Goal: Task Accomplishment & Management: Manage account settings

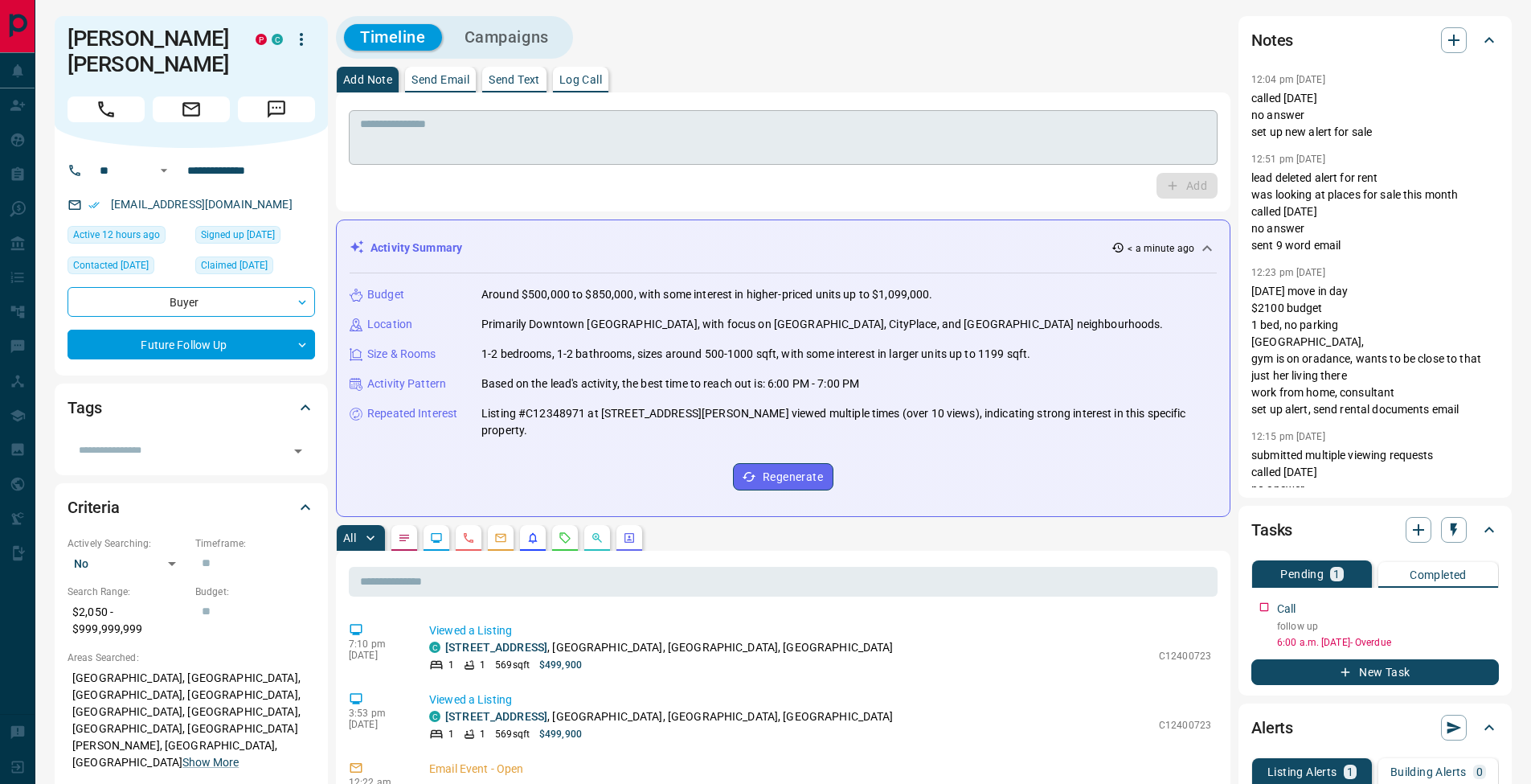
click at [571, 136] on textarea at bounding box center [782, 138] width 846 height 41
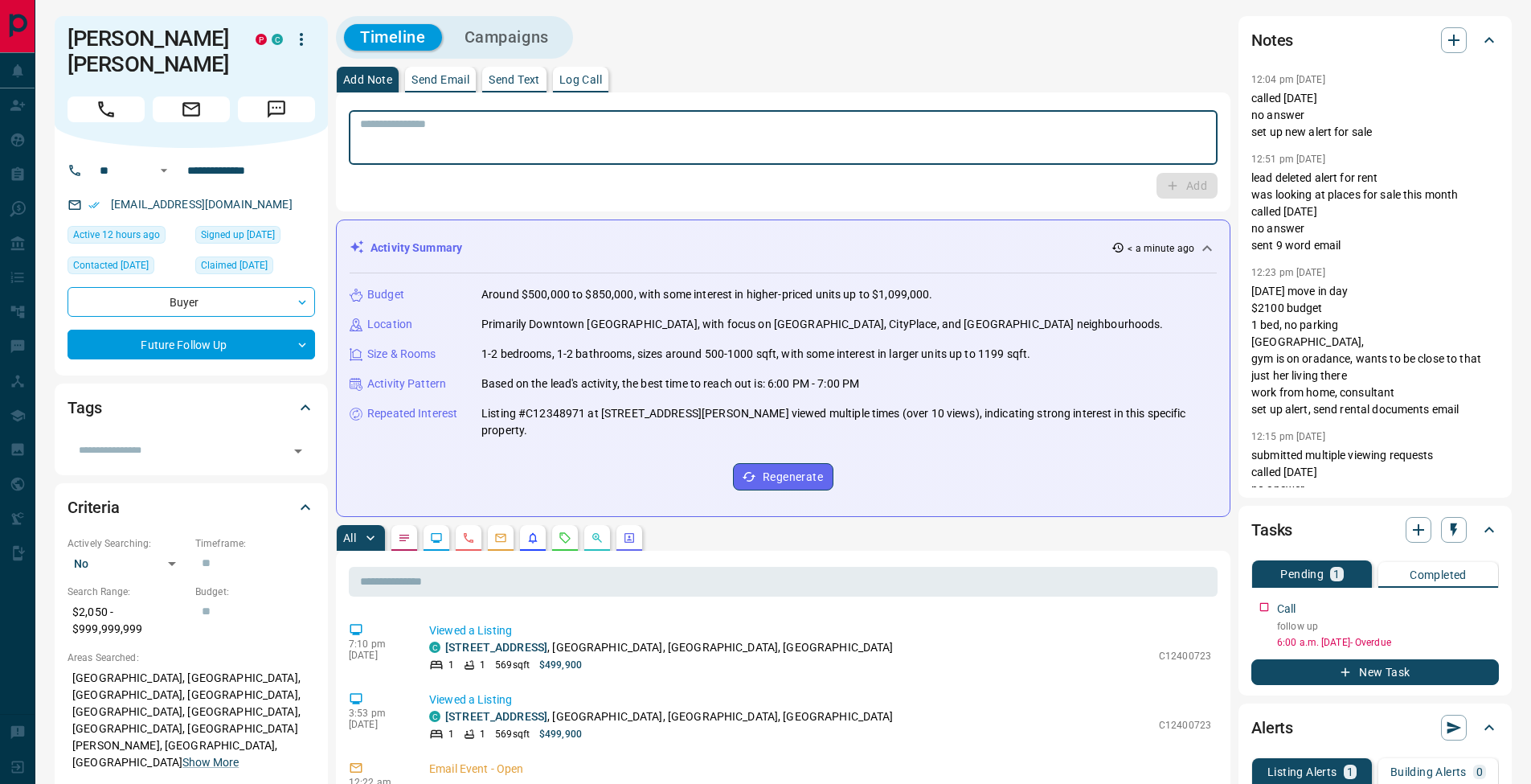
click at [608, 77] on button "Log Call" at bounding box center [581, 80] width 55 height 26
click at [1192, 185] on button "Log Call" at bounding box center [1185, 186] width 64 height 26
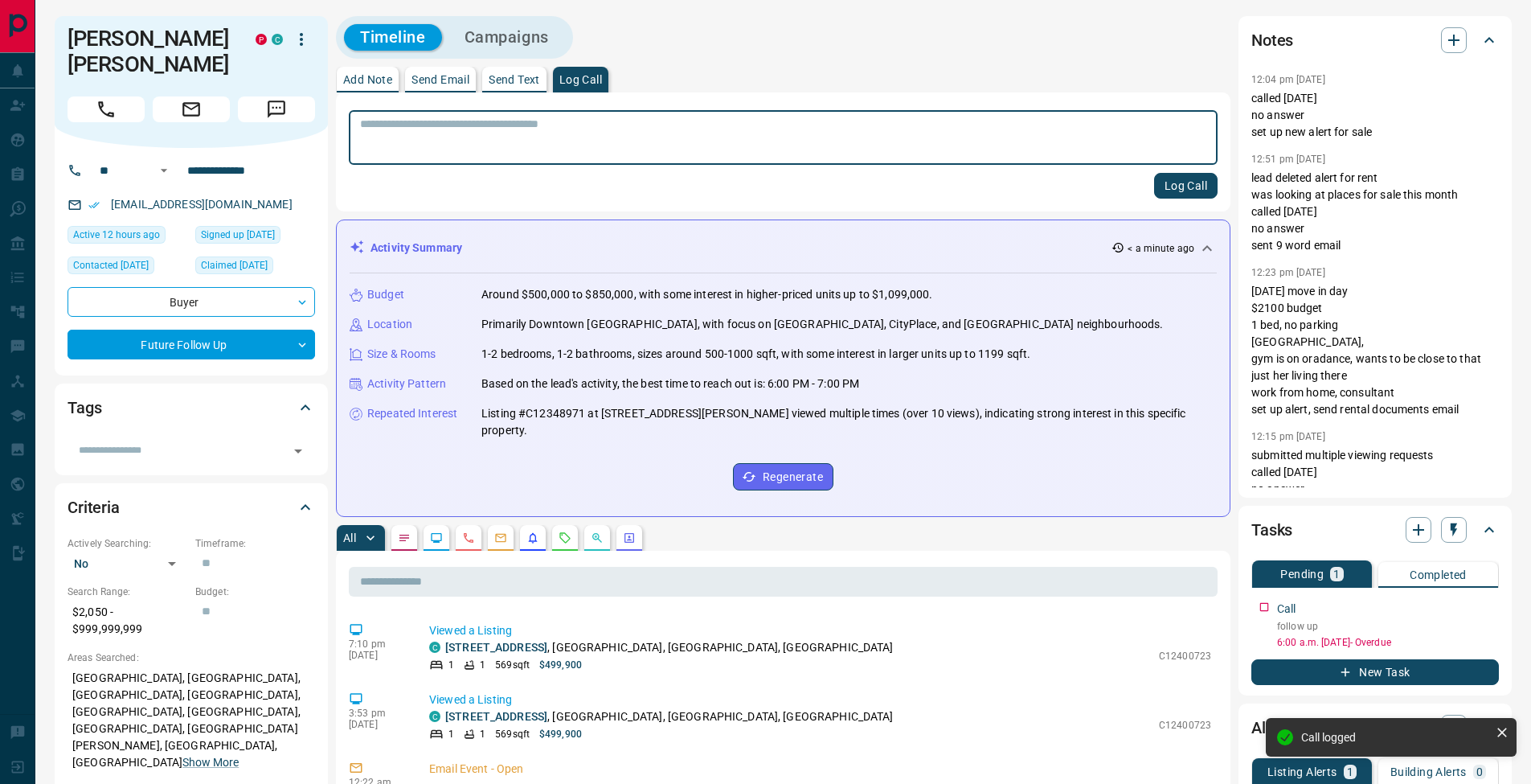
click at [378, 81] on p "Add Note" at bounding box center [367, 80] width 49 height 11
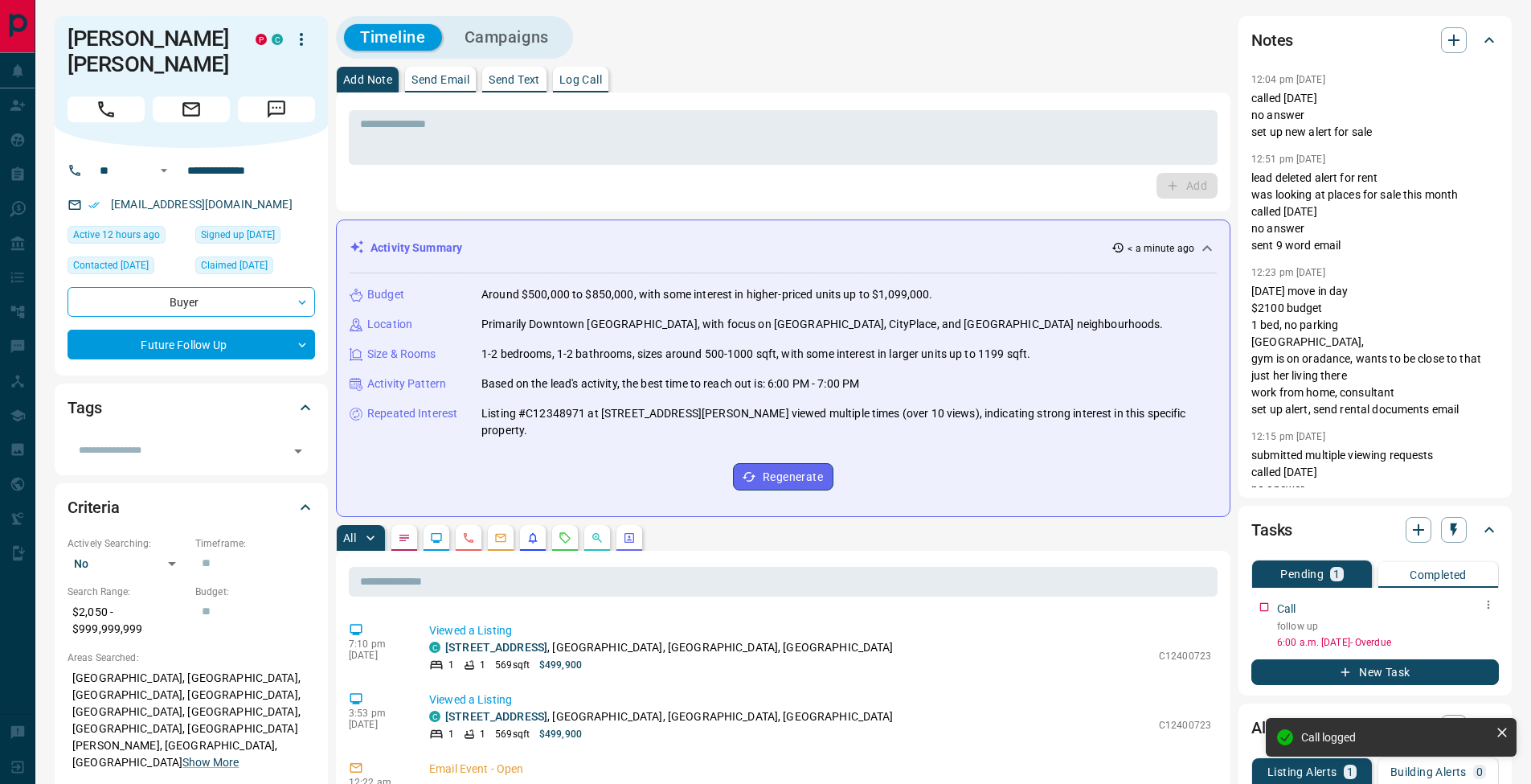
click at [1495, 609] on button "button" at bounding box center [1488, 604] width 21 height 21
click at [1485, 626] on li "Edit" at bounding box center [1463, 635] width 71 height 24
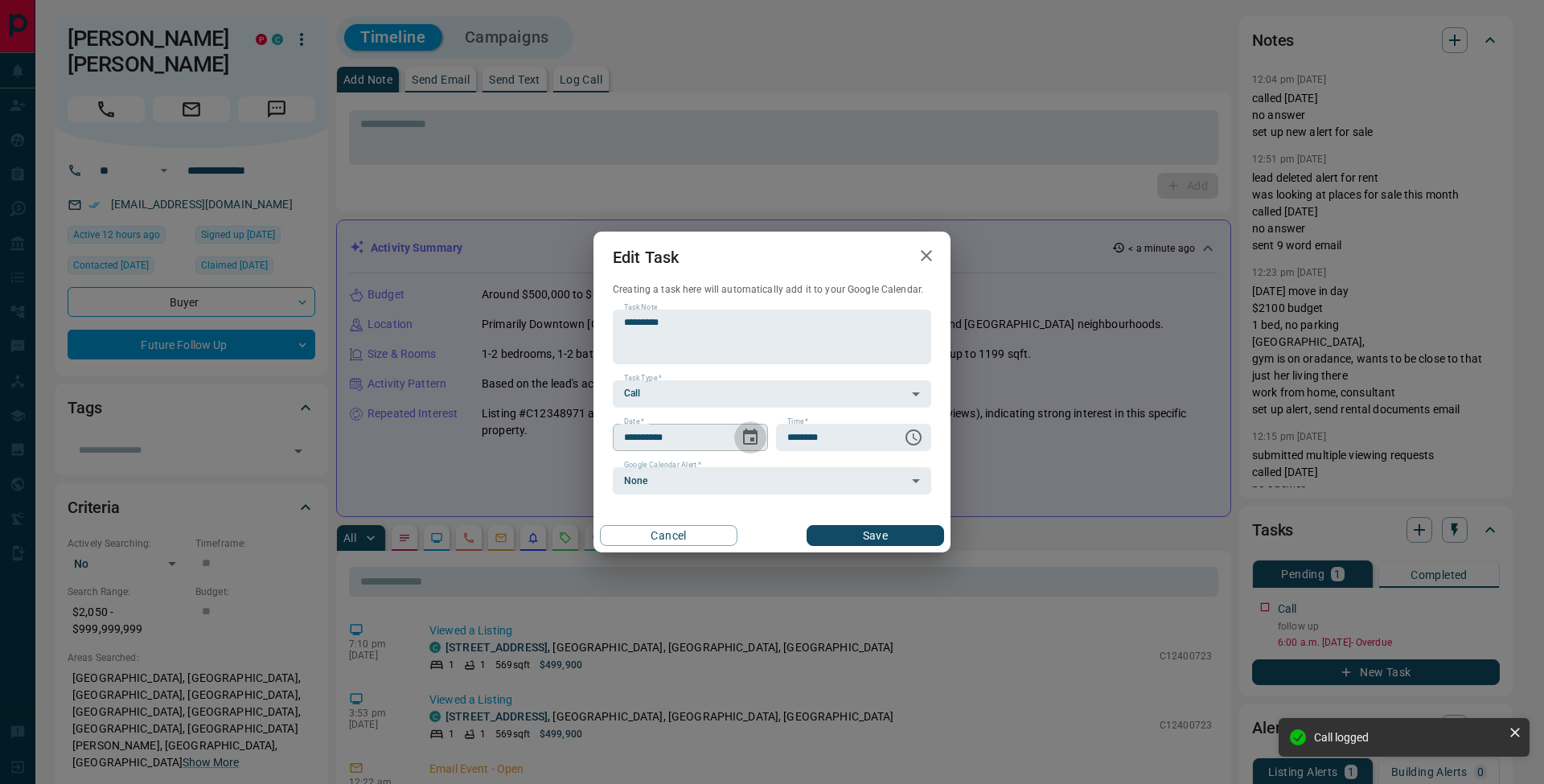
click at [758, 437] on icon "Choose date, selected date is Sep 11, 2025" at bounding box center [750, 435] width 15 height 16
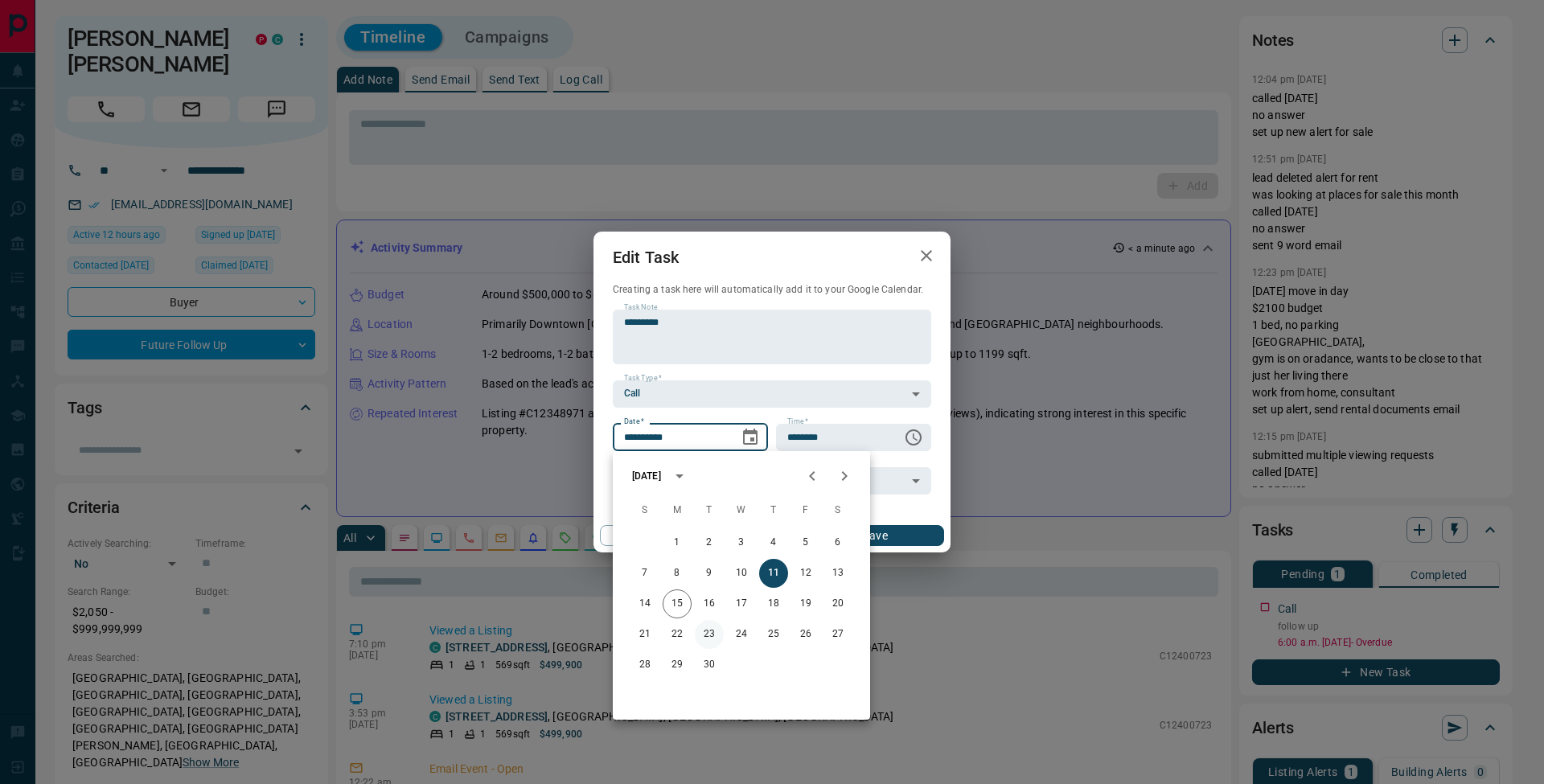
click at [705, 634] on button "23" at bounding box center [709, 633] width 29 height 29
type input "**********"
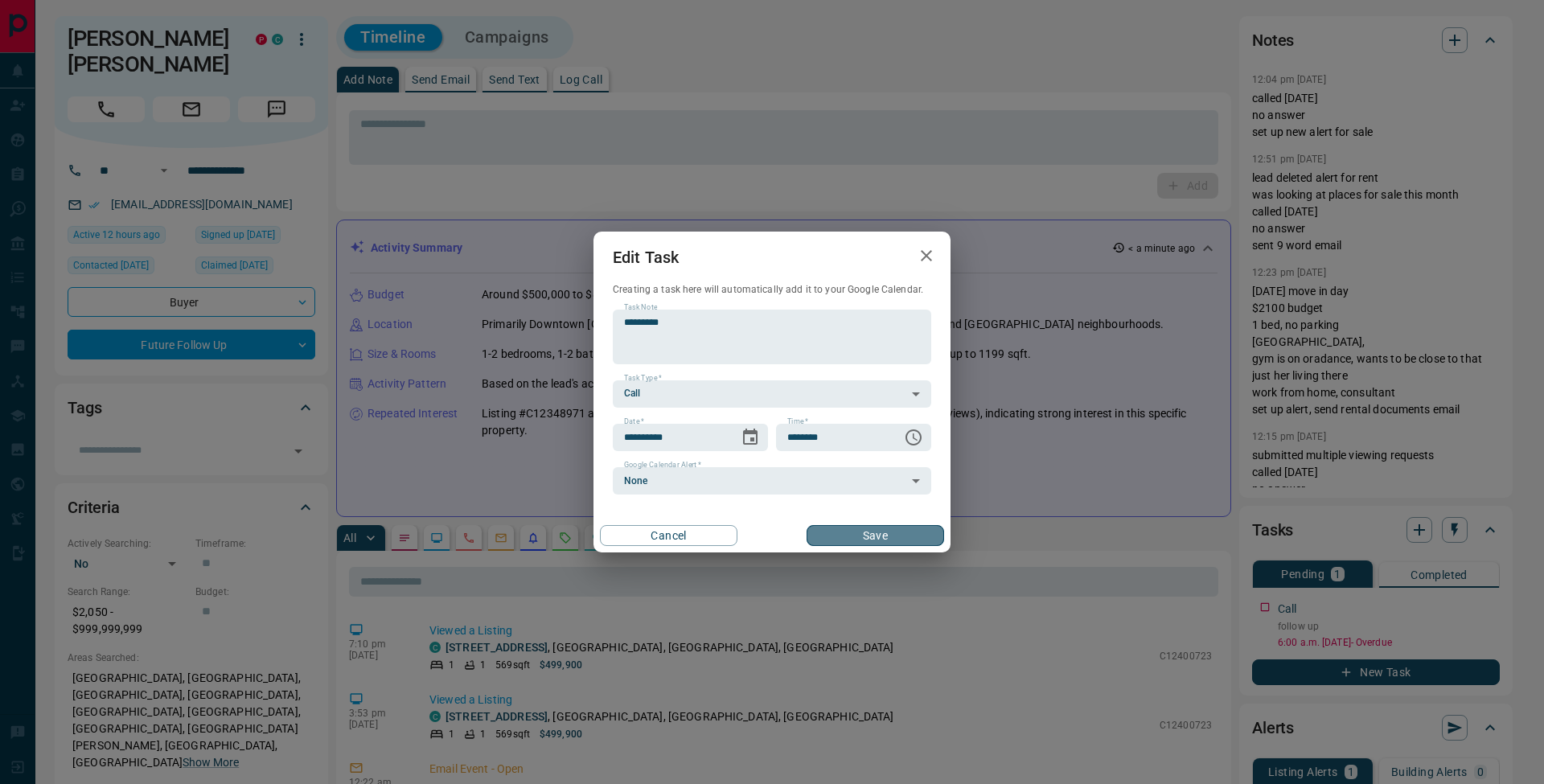
click at [904, 539] on button "Save" at bounding box center [875, 535] width 138 height 21
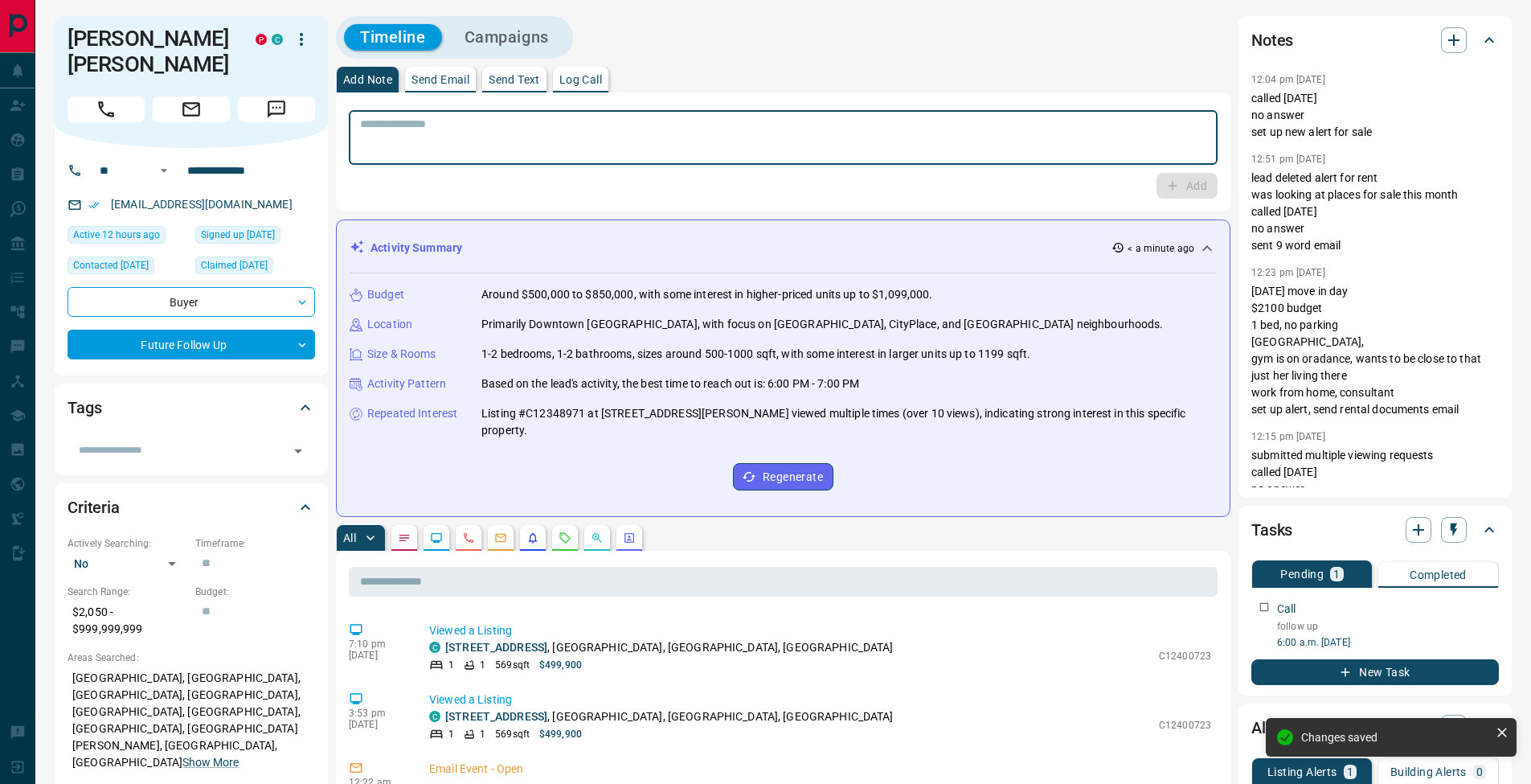
click at [428, 143] on textarea at bounding box center [782, 138] width 846 height 41
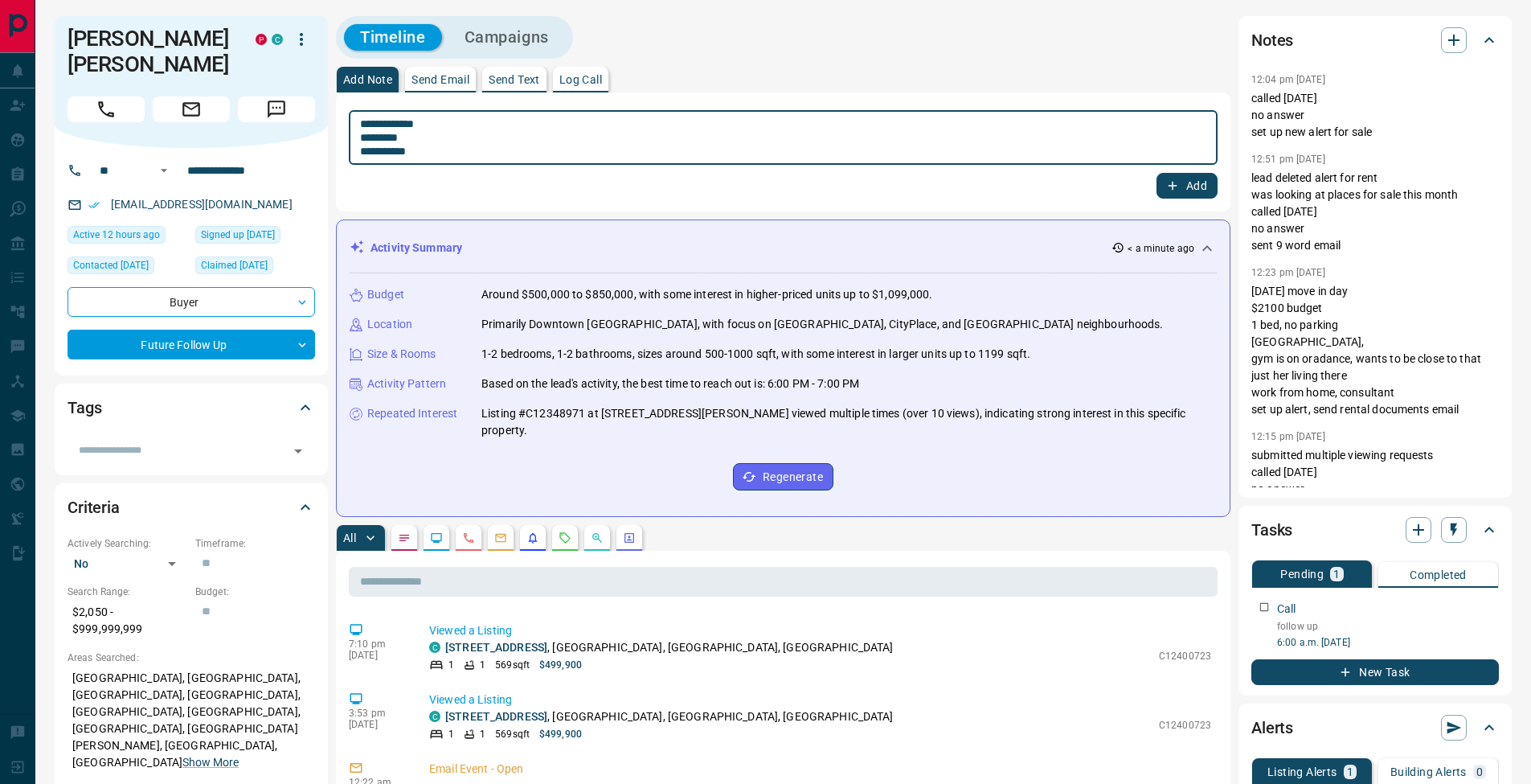
click at [363, 139] on textarea "**********" at bounding box center [782, 138] width 846 height 41
type textarea "**********"
click at [1181, 181] on button "Add" at bounding box center [1187, 186] width 61 height 26
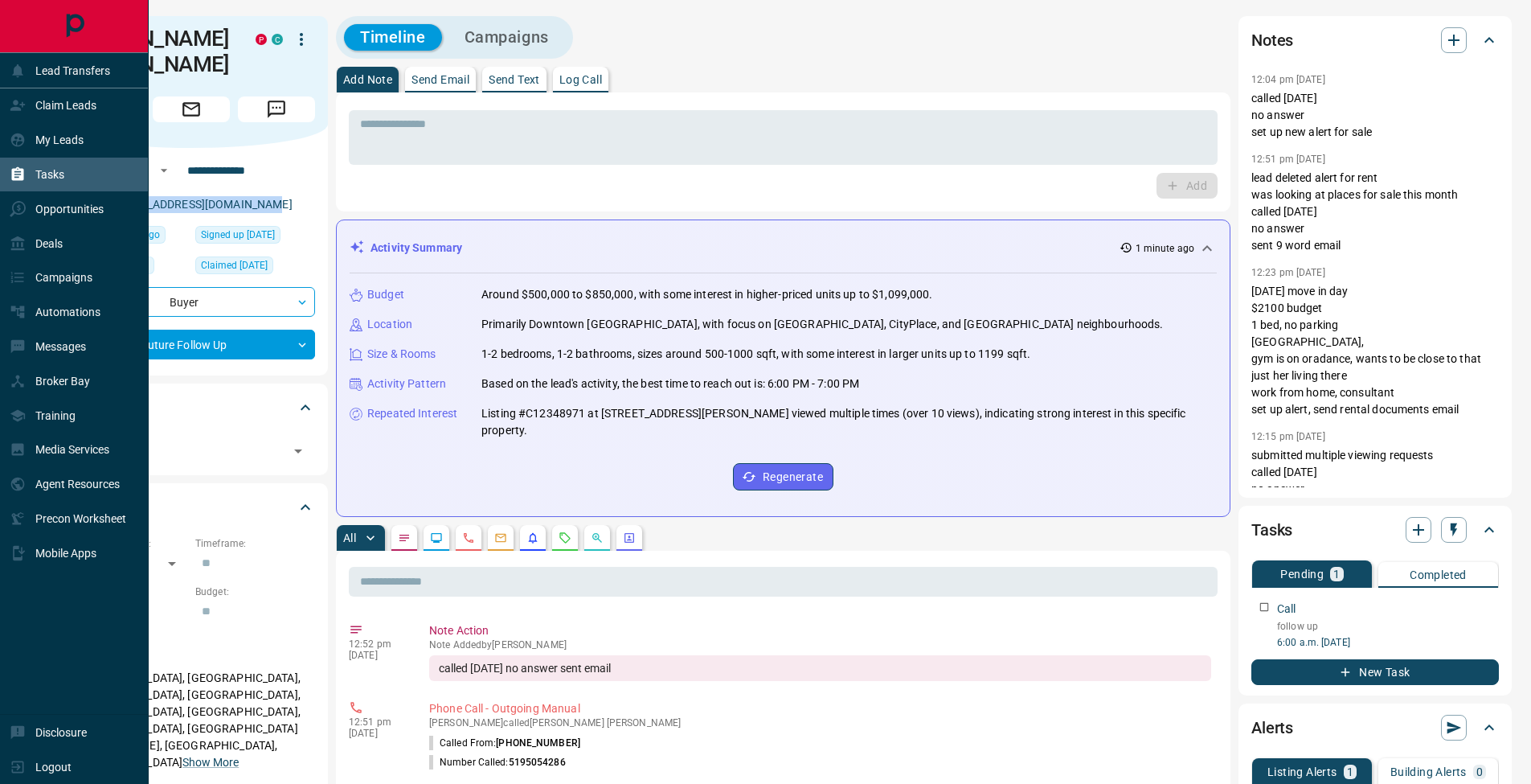
drag, startPoint x: 22, startPoint y: 169, endPoint x: 49, endPoint y: 173, distance: 27.3
click at [22, 168] on icon at bounding box center [17, 174] width 16 height 16
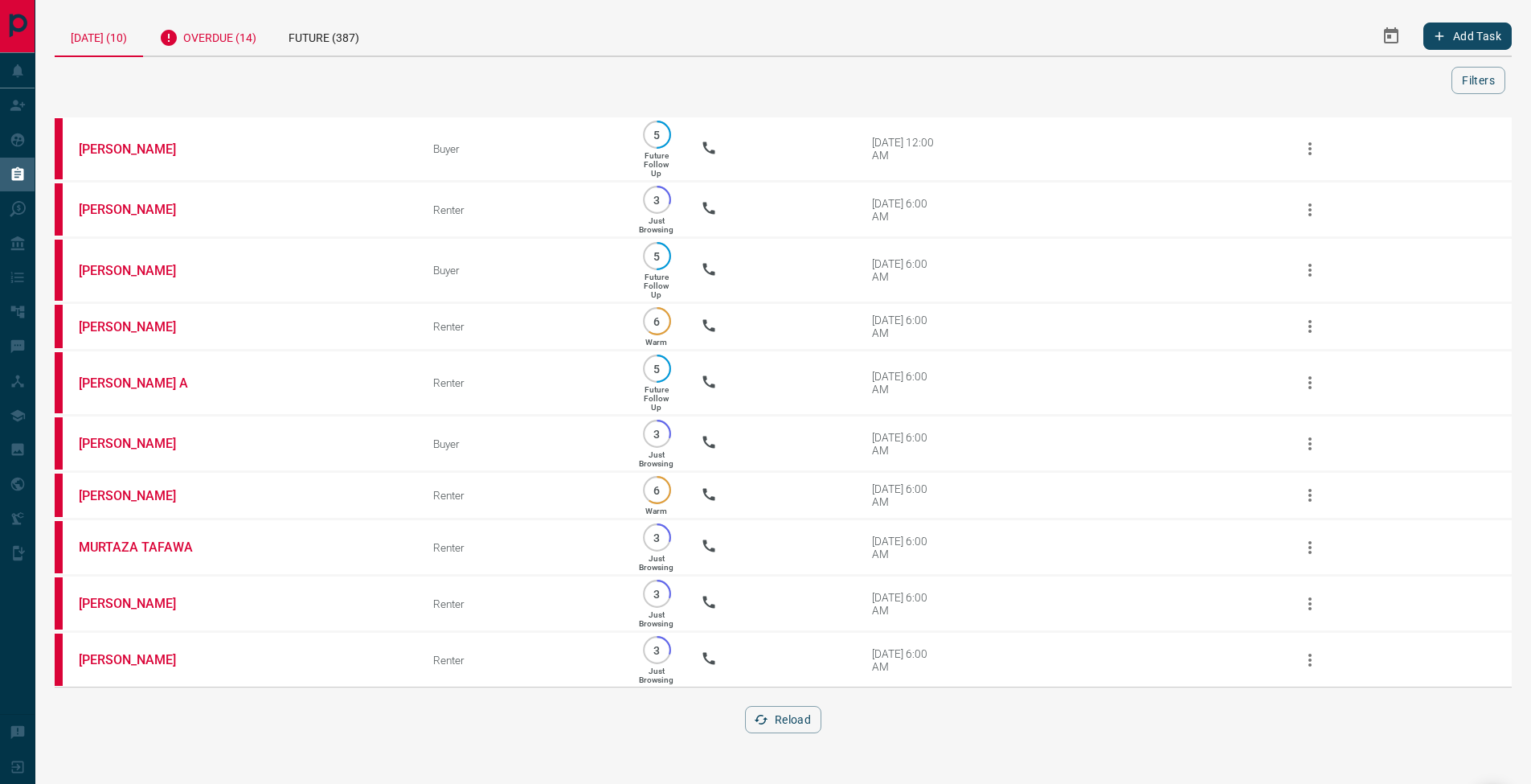
click at [243, 33] on div "Overdue (14)" at bounding box center [208, 35] width 129 height 40
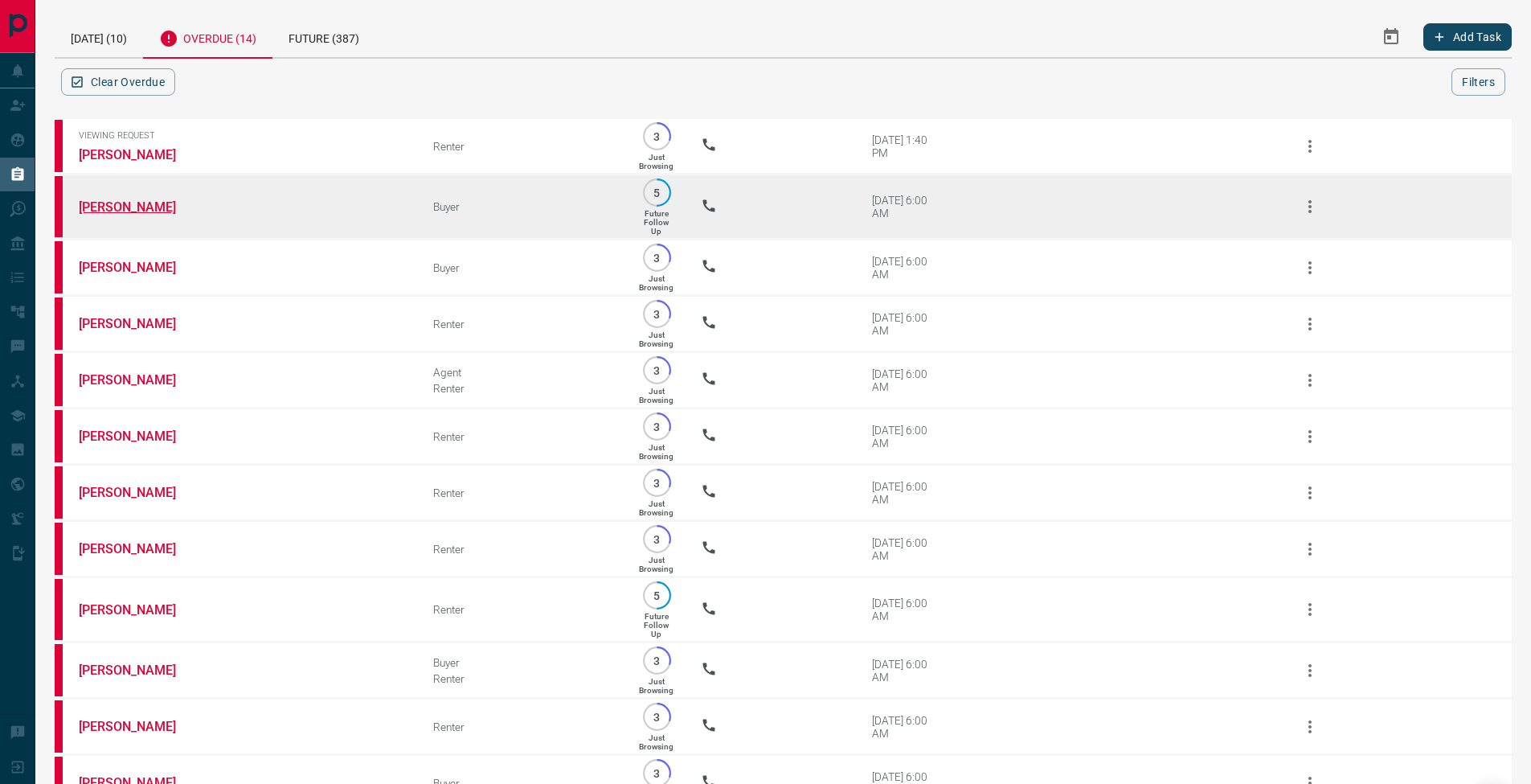
click at [146, 206] on link "[PERSON_NAME]" at bounding box center [139, 207] width 120 height 16
